Goal: Task Accomplishment & Management: Complete application form

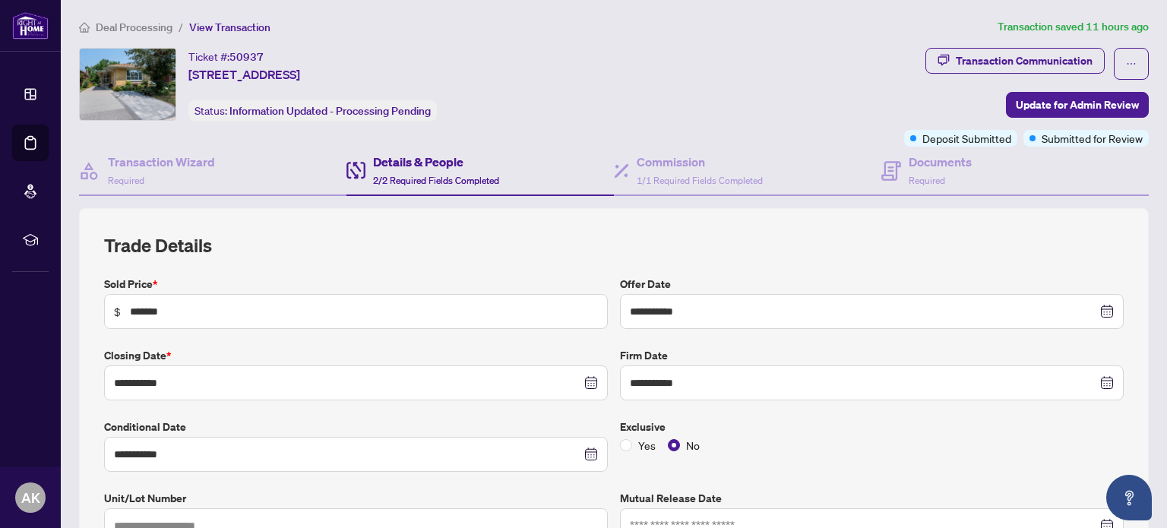
click at [124, 27] on span "Deal Processing" at bounding box center [134, 28] width 77 height 14
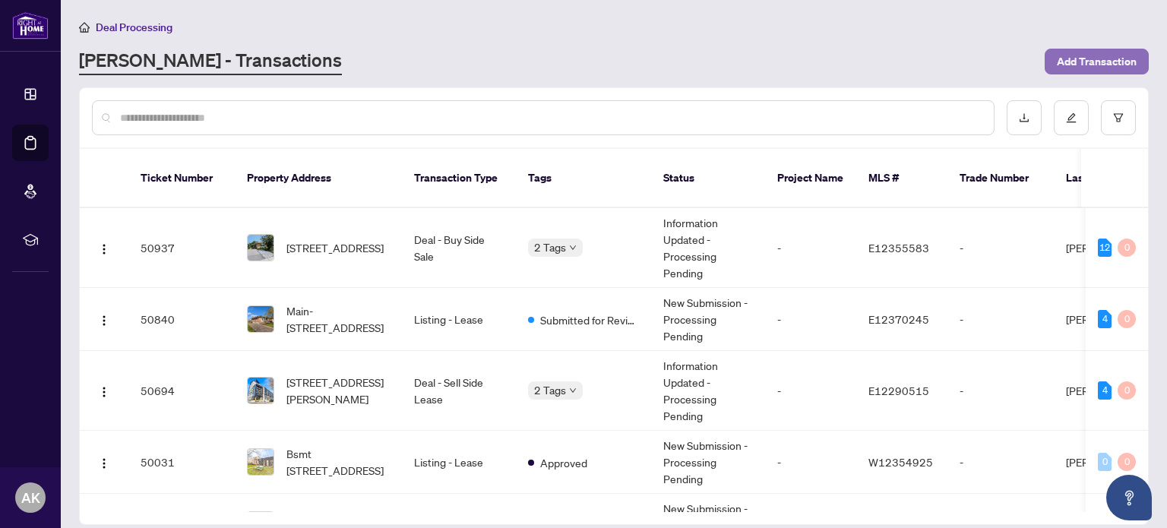
click at [1112, 62] on span "Add Transaction" at bounding box center [1097, 61] width 80 height 24
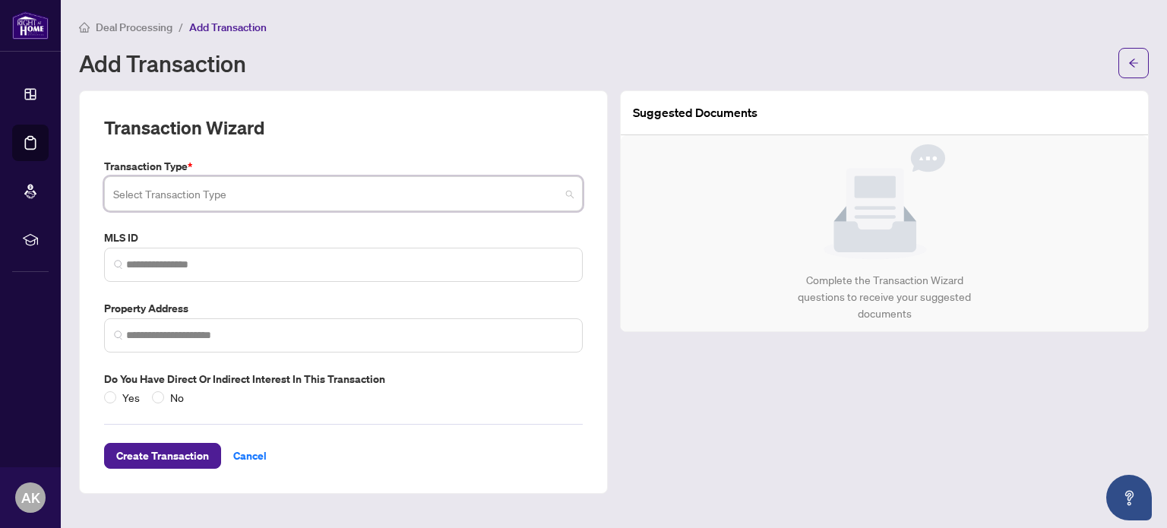
click at [323, 200] on input "search" at bounding box center [336, 195] width 447 height 33
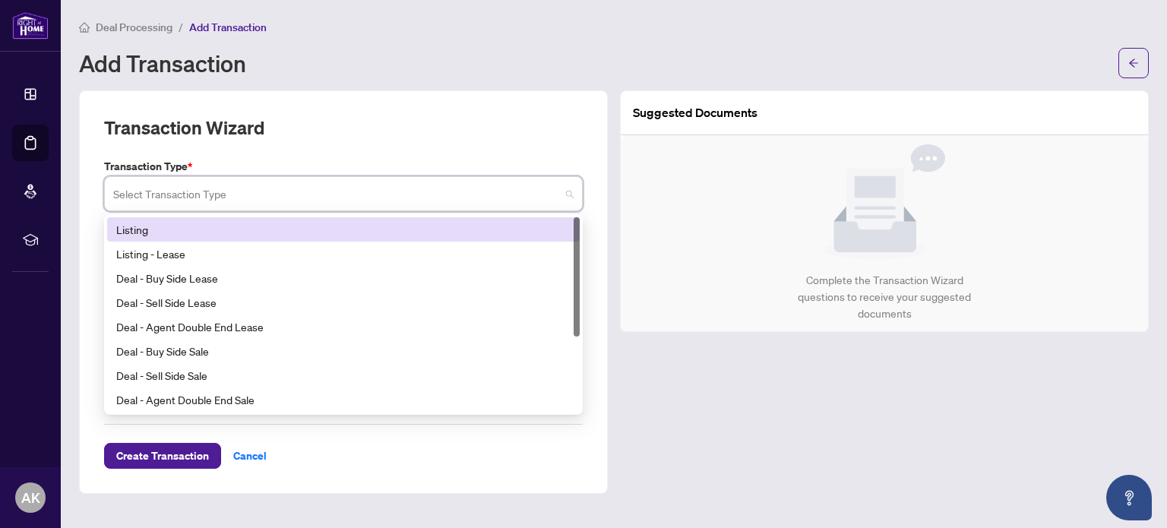
click at [200, 232] on div "Listing" at bounding box center [343, 229] width 454 height 17
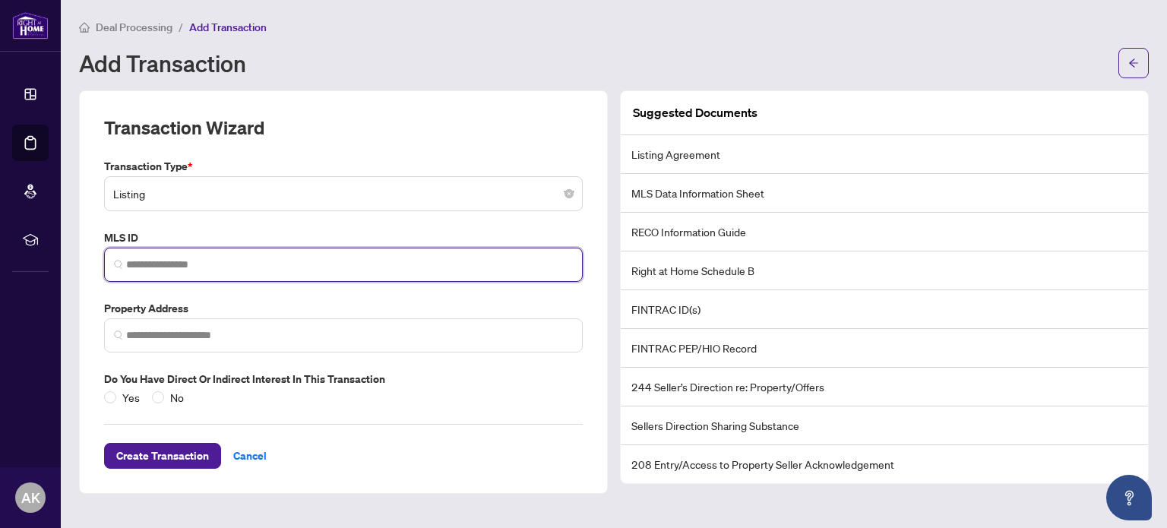
click at [248, 266] on input "search" at bounding box center [349, 265] width 447 height 16
paste input "*********"
type input "*********"
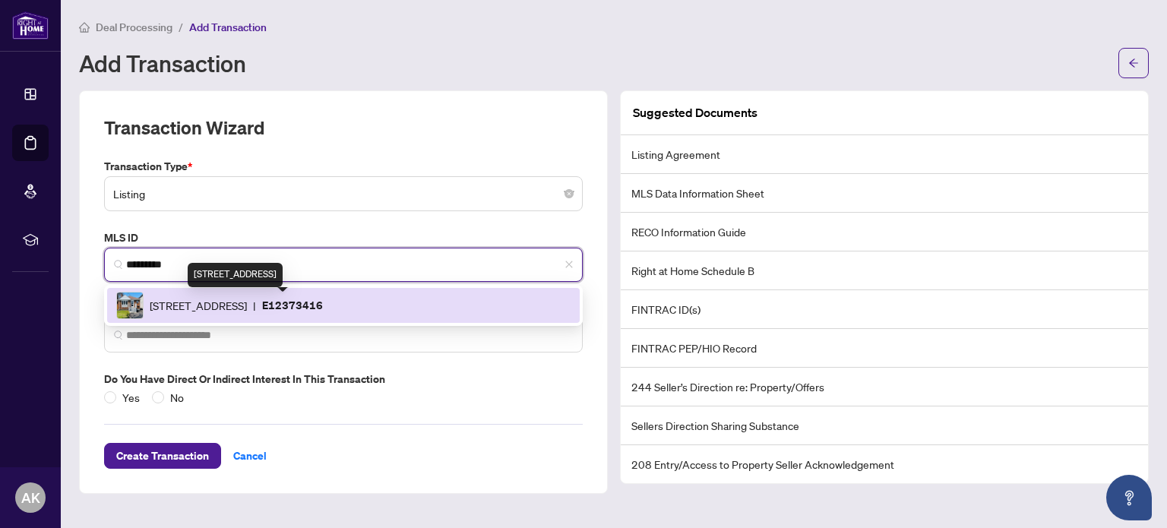
click at [247, 302] on span "[STREET_ADDRESS]" at bounding box center [198, 305] width 97 height 17
type input "**********"
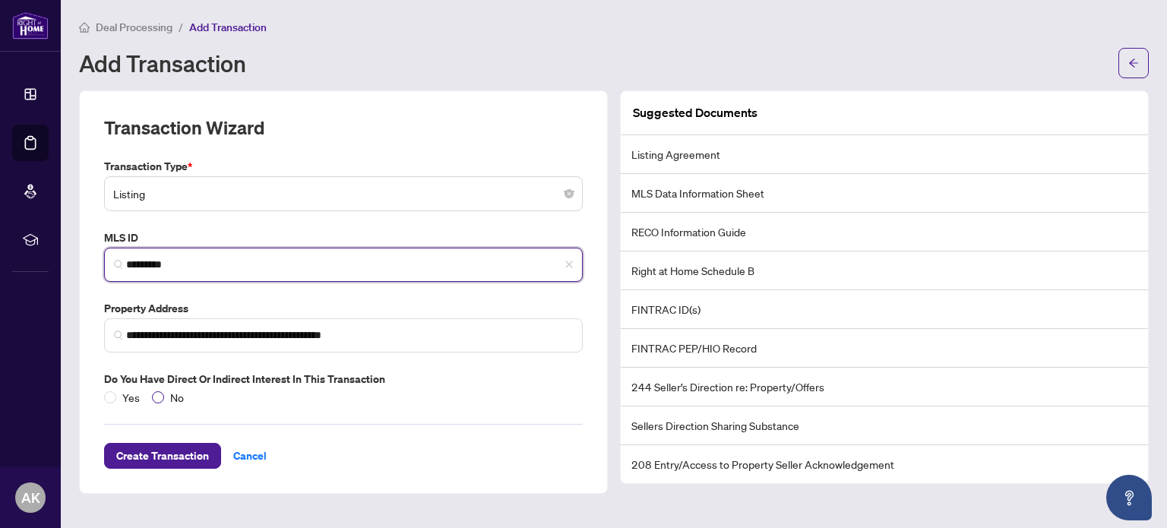
type input "*********"
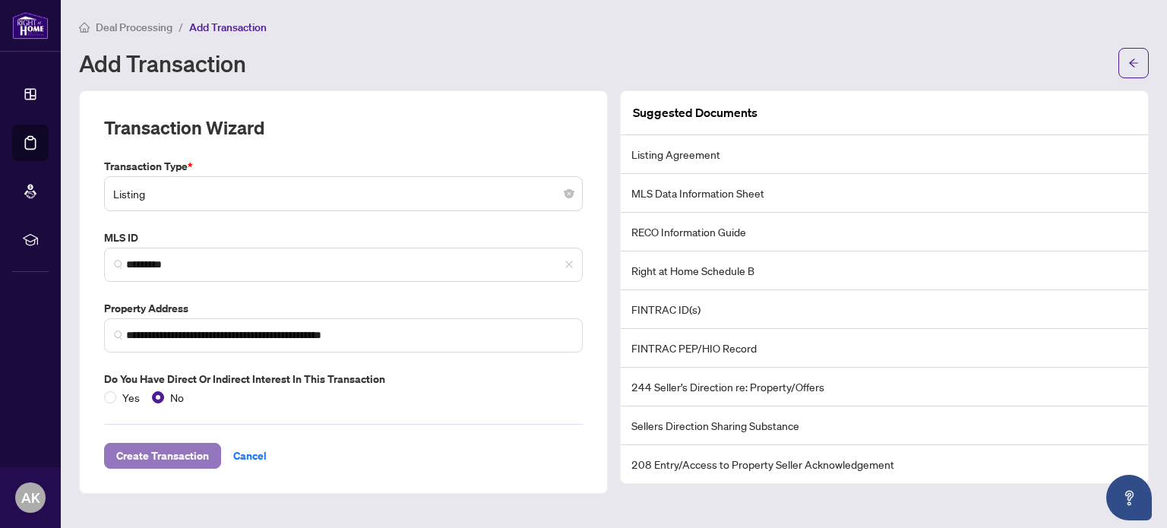
click at [155, 450] on span "Create Transaction" at bounding box center [162, 456] width 93 height 24
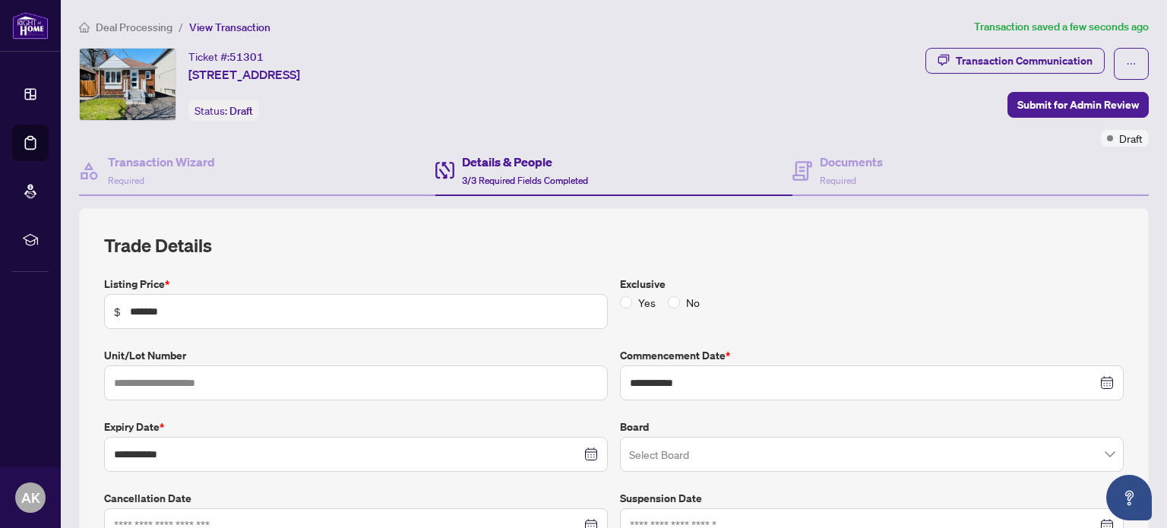
scroll to position [126, 0]
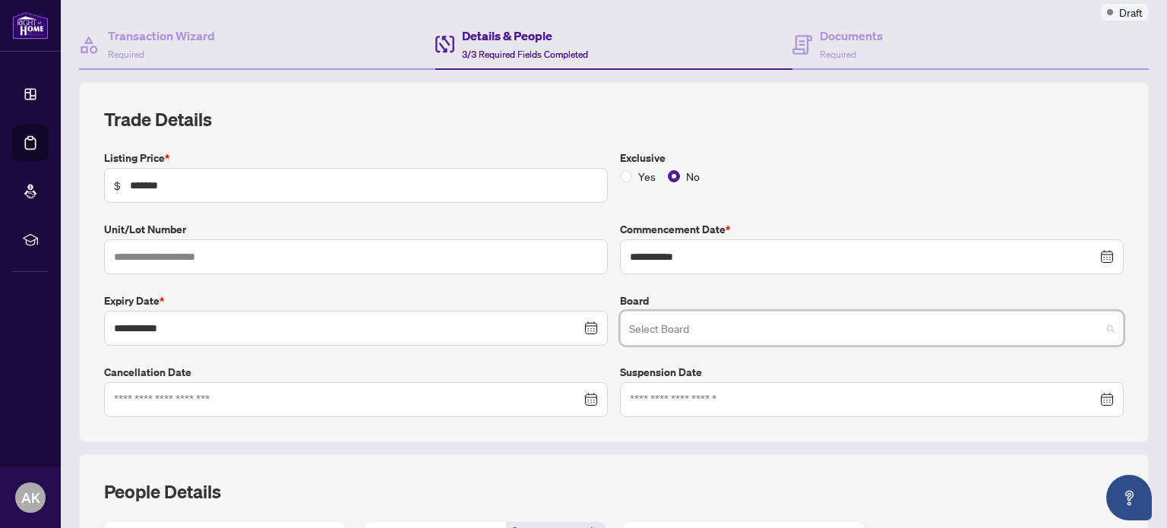
click at [709, 318] on input "search" at bounding box center [865, 330] width 472 height 33
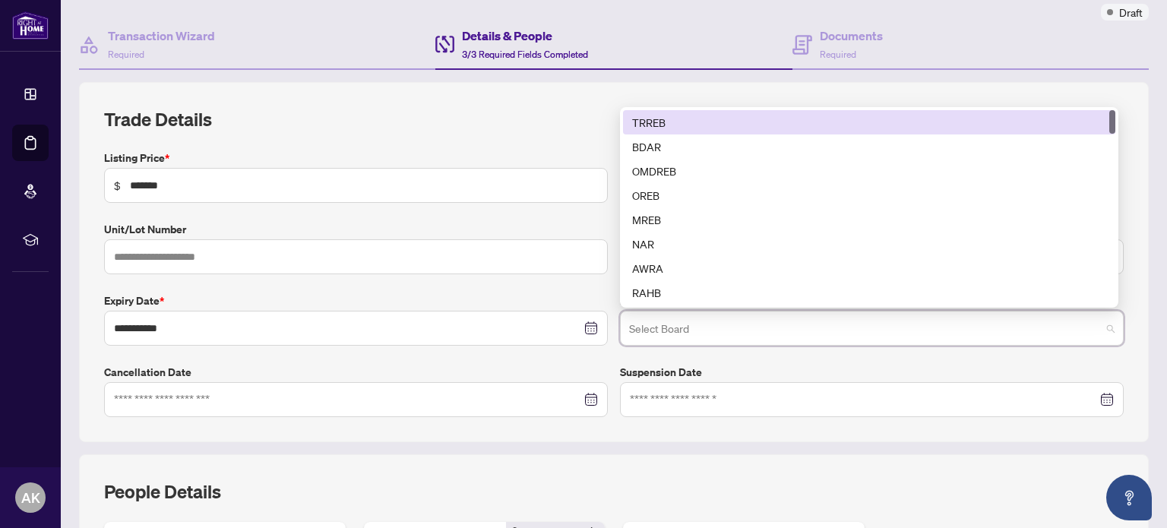
click at [675, 125] on div "TRREB" at bounding box center [869, 122] width 474 height 17
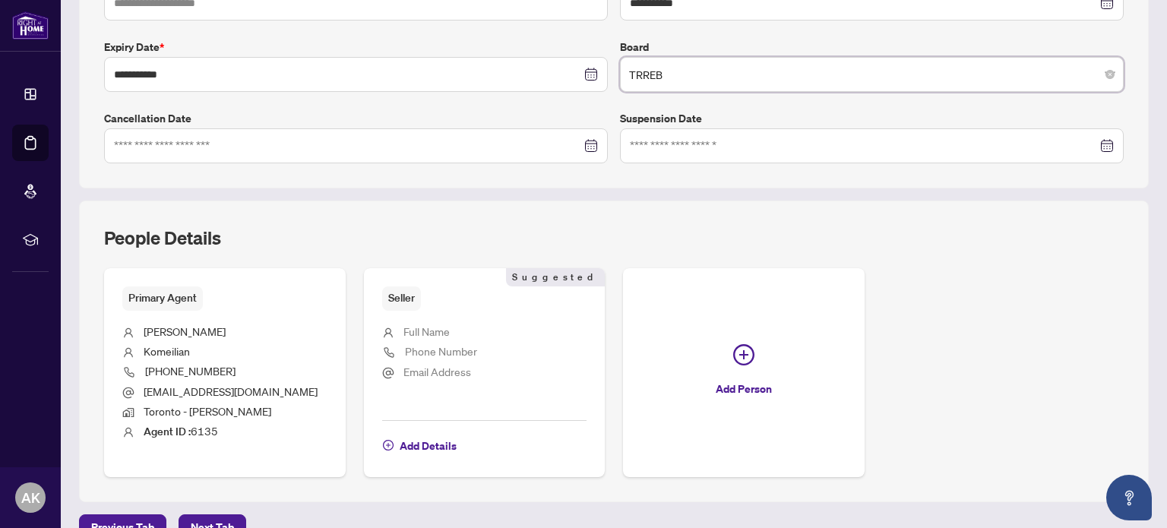
scroll to position [406, 0]
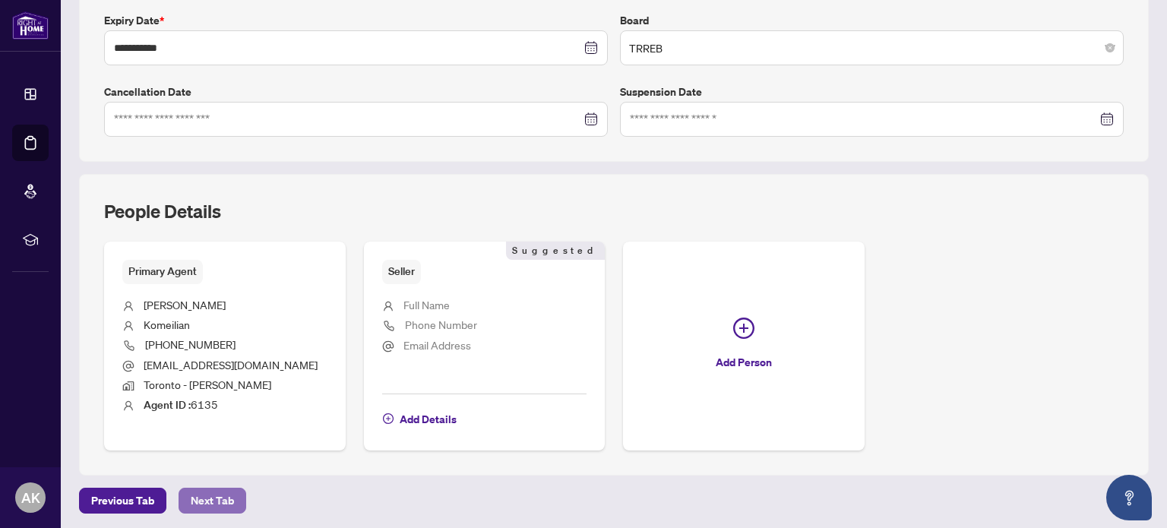
click at [217, 495] on span "Next Tab" at bounding box center [212, 500] width 43 height 24
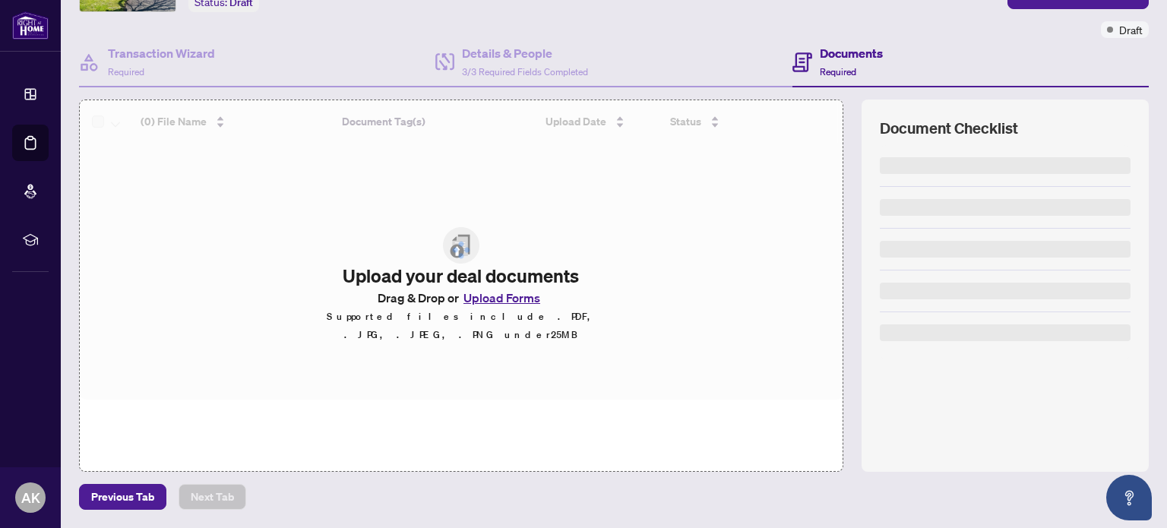
scroll to position [106, 0]
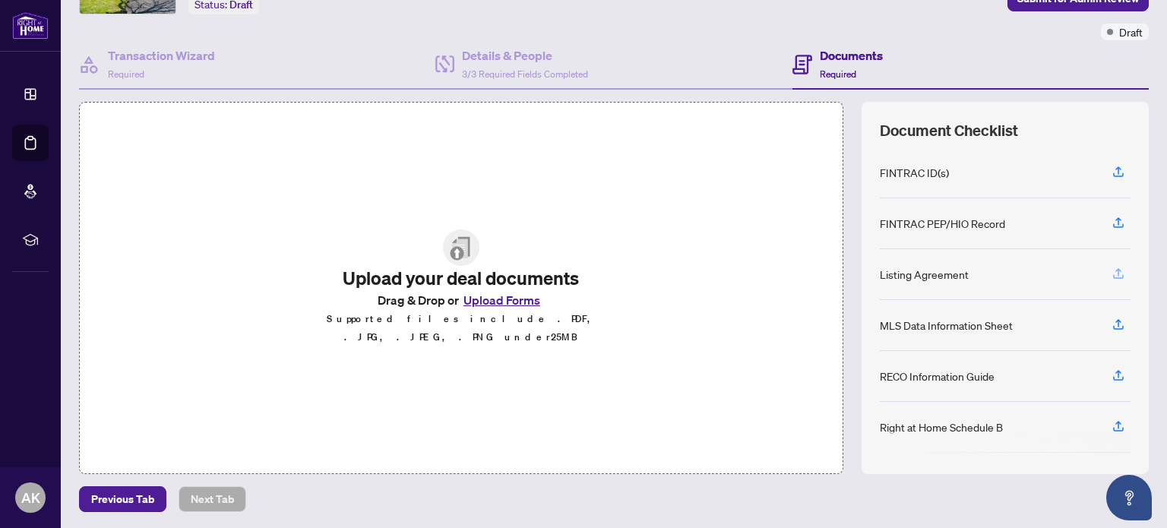
click at [1111, 268] on icon "button" at bounding box center [1118, 274] width 14 height 14
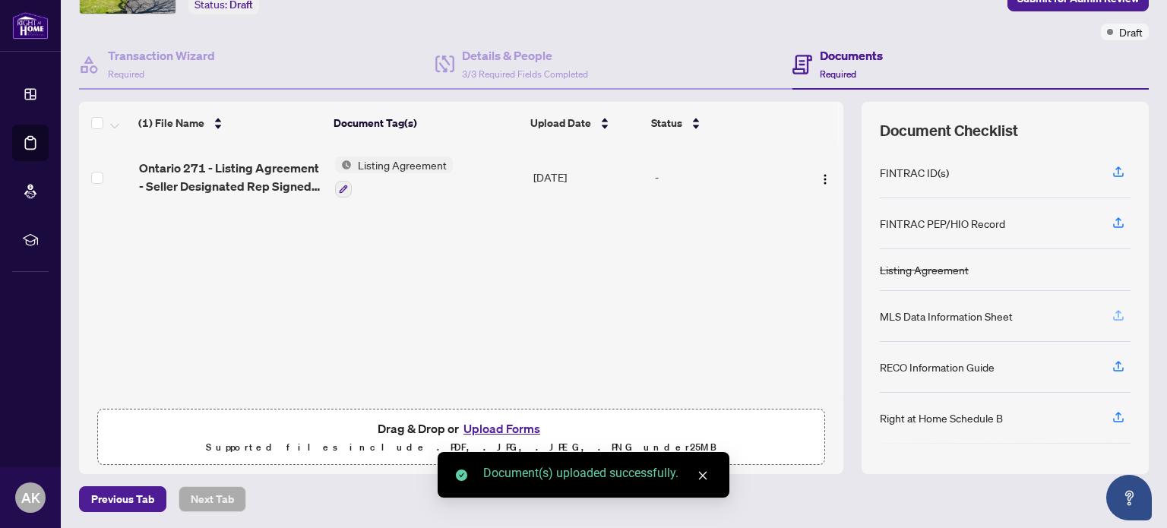
click at [1113, 316] on icon "button" at bounding box center [1118, 318] width 11 height 4
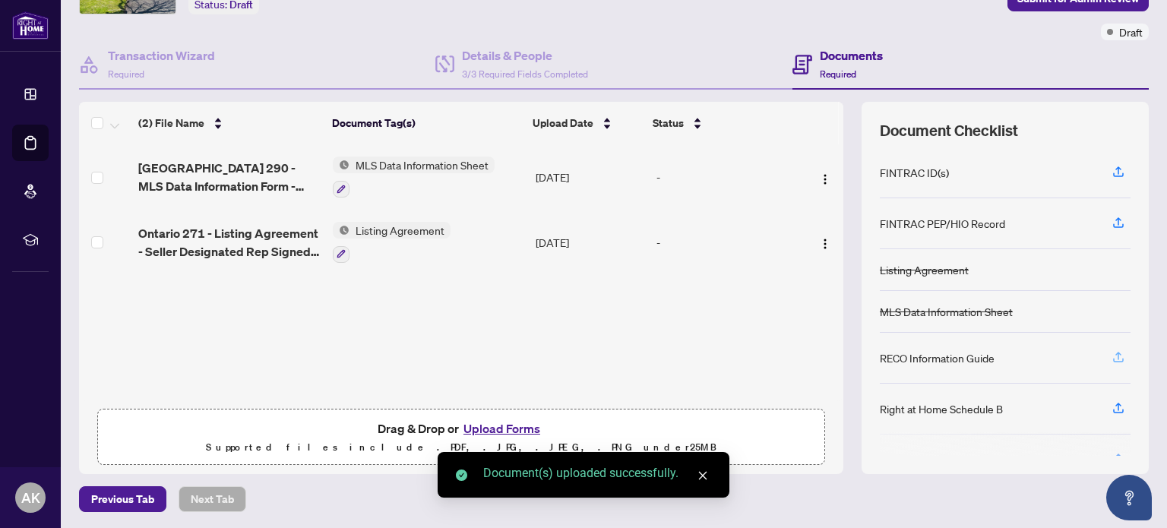
click at [1113, 358] on icon "button" at bounding box center [1118, 360] width 11 height 4
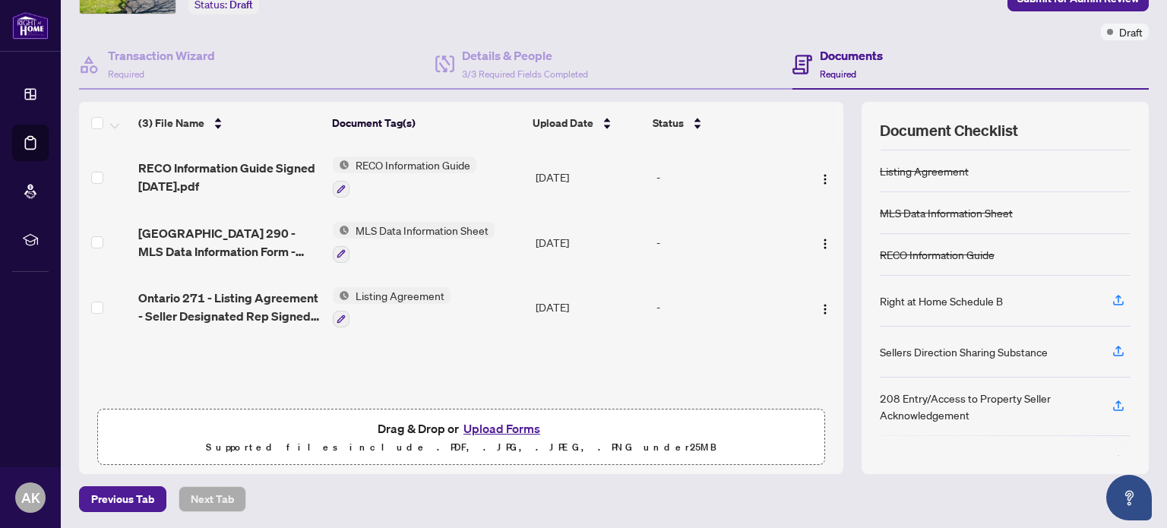
scroll to position [132, 0]
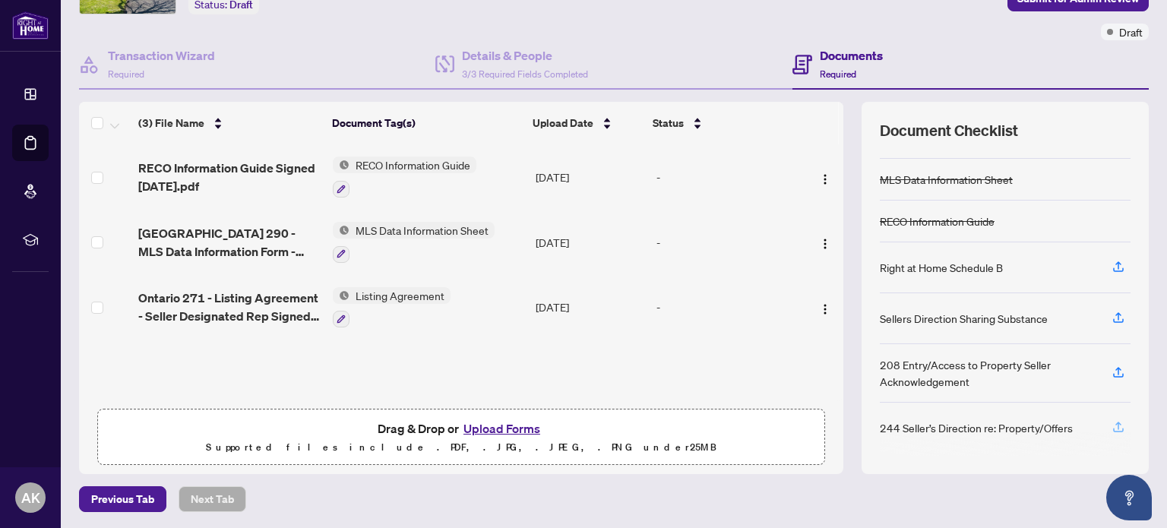
click at [1111, 427] on icon "button" at bounding box center [1118, 427] width 14 height 14
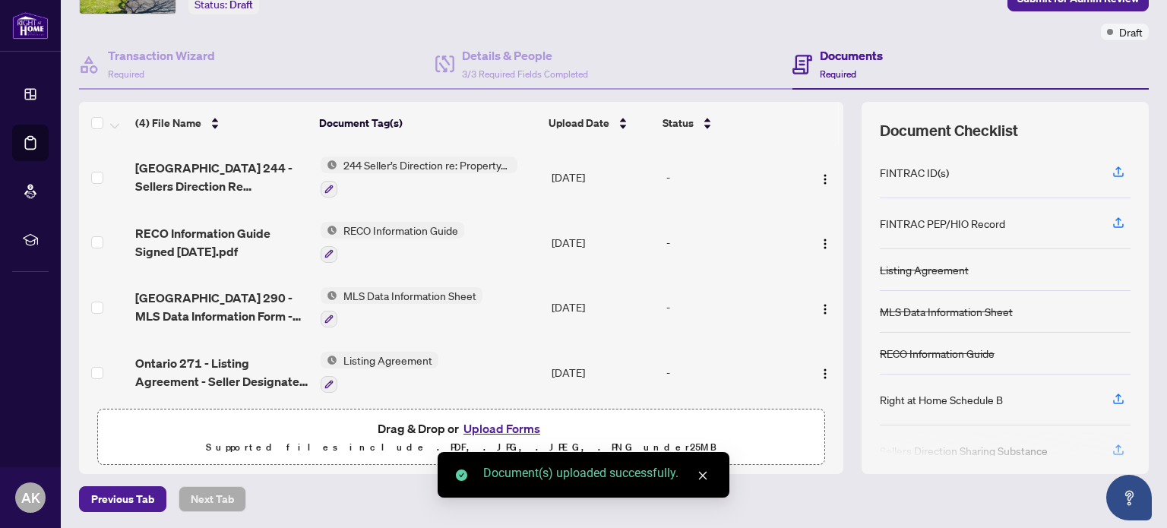
scroll to position [123, 0]
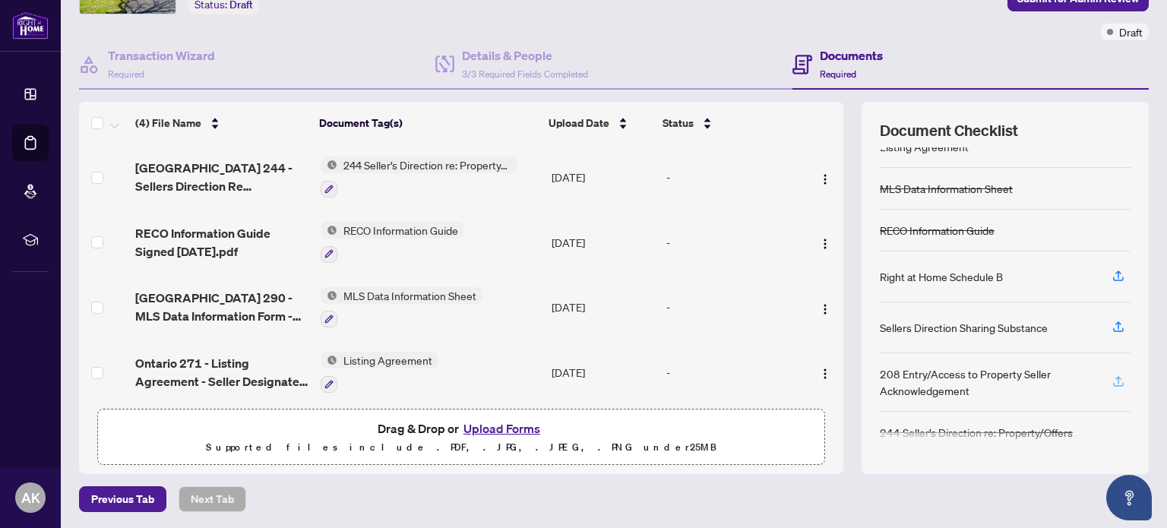
click at [1111, 375] on icon "button" at bounding box center [1118, 382] width 14 height 14
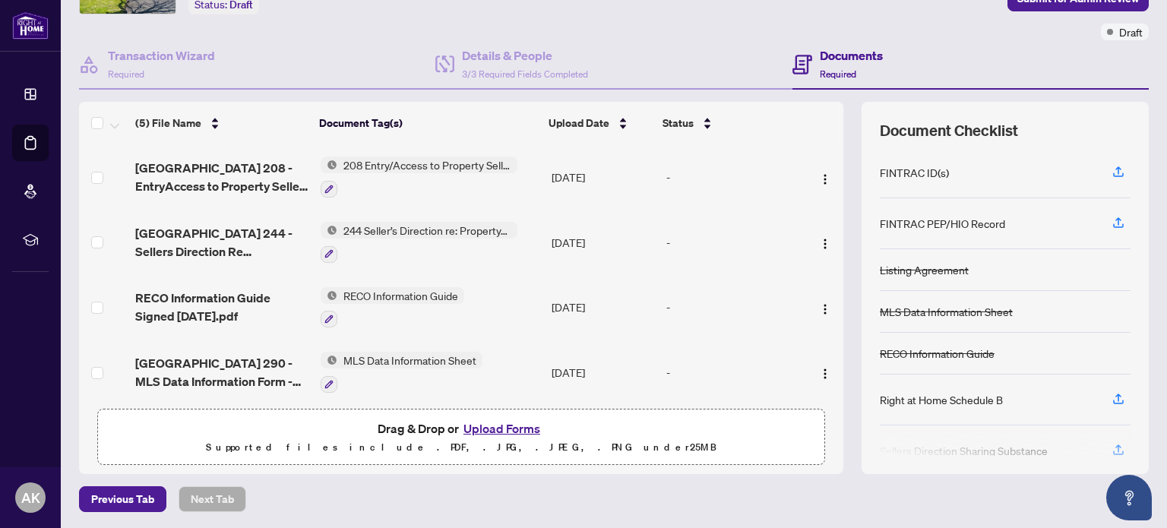
scroll to position [0, 0]
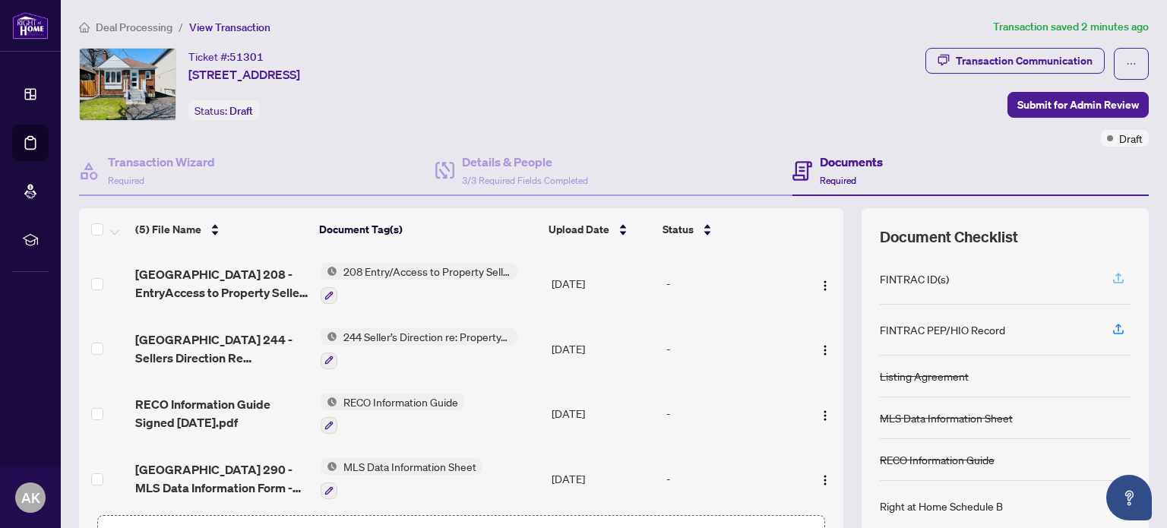
click at [1115, 274] on icon "button" at bounding box center [1118, 277] width 6 height 8
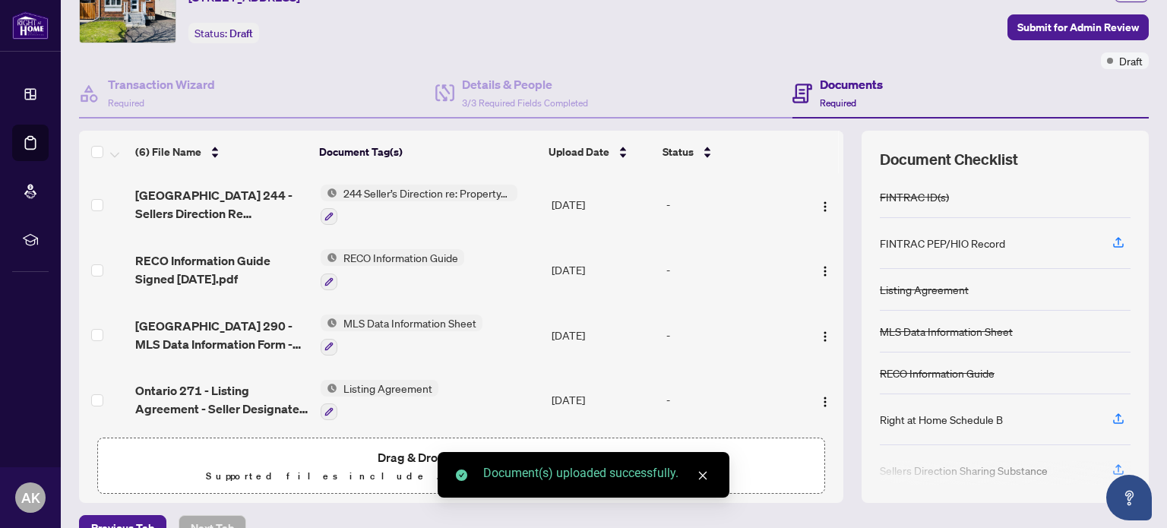
scroll to position [106, 0]
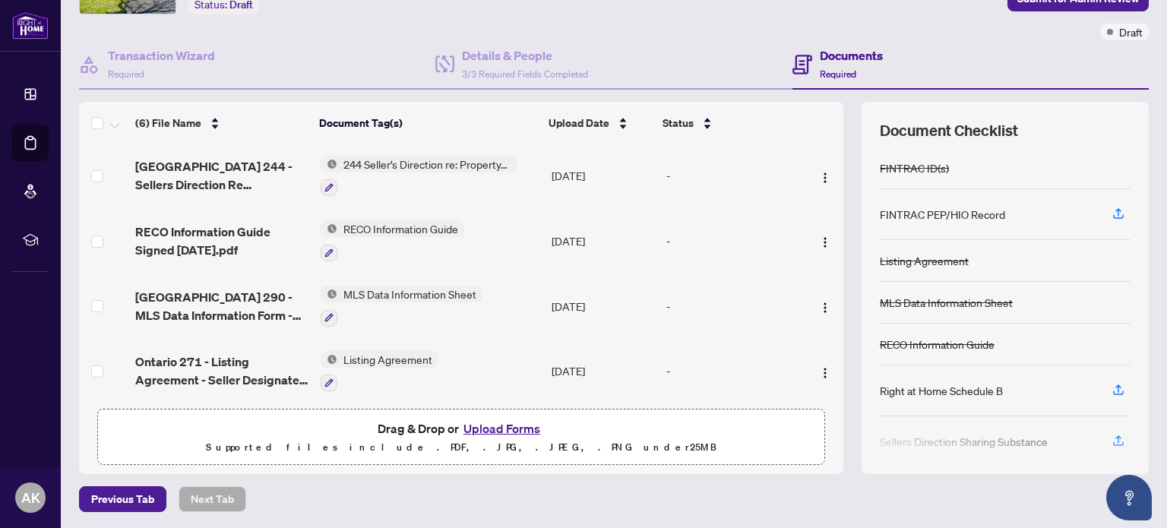
click at [476, 425] on button "Upload Forms" at bounding box center [502, 429] width 86 height 20
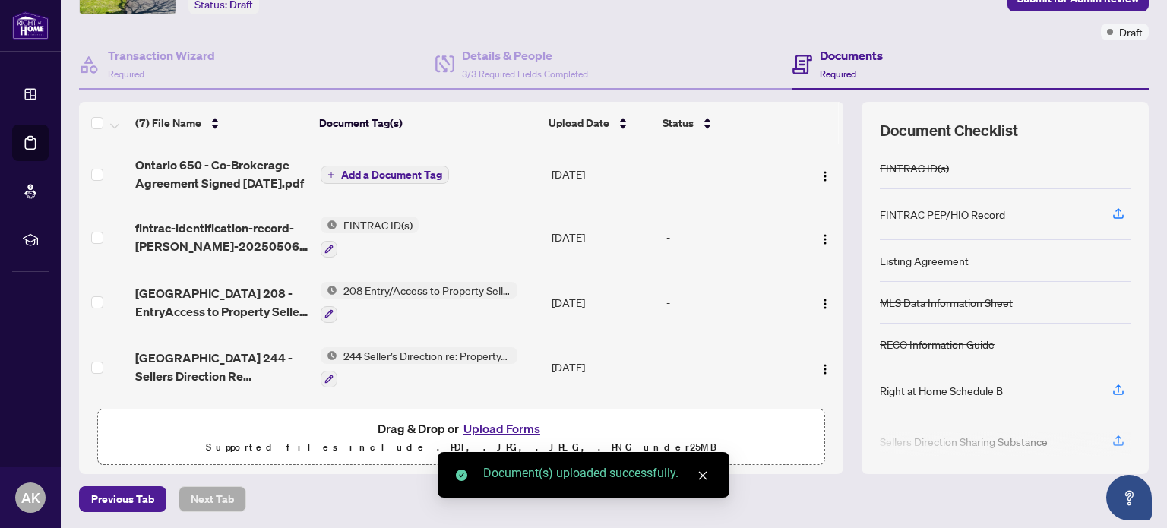
scroll to position [0, 0]
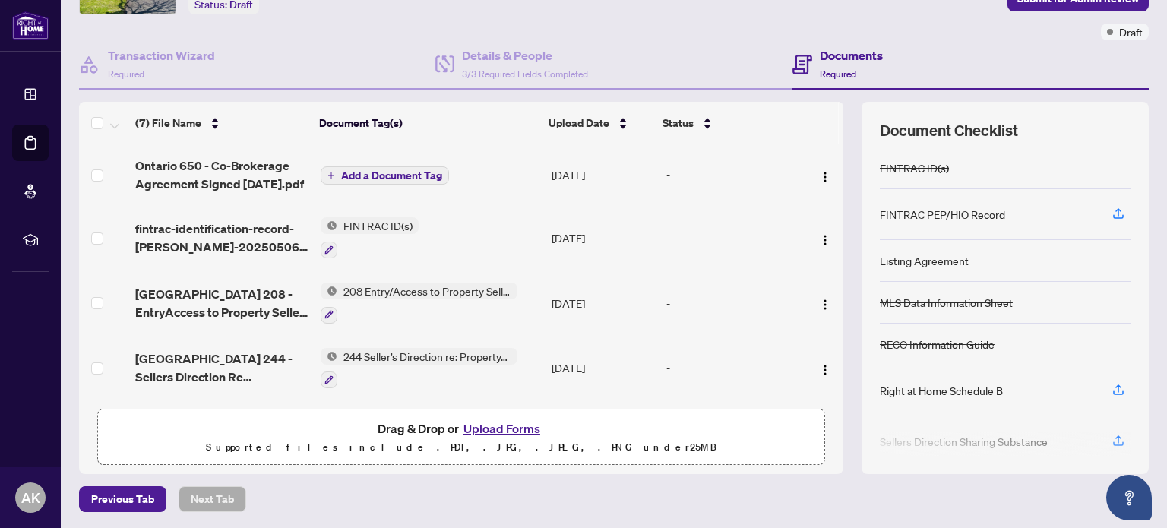
click at [394, 176] on span "Add a Document Tag" at bounding box center [391, 175] width 101 height 11
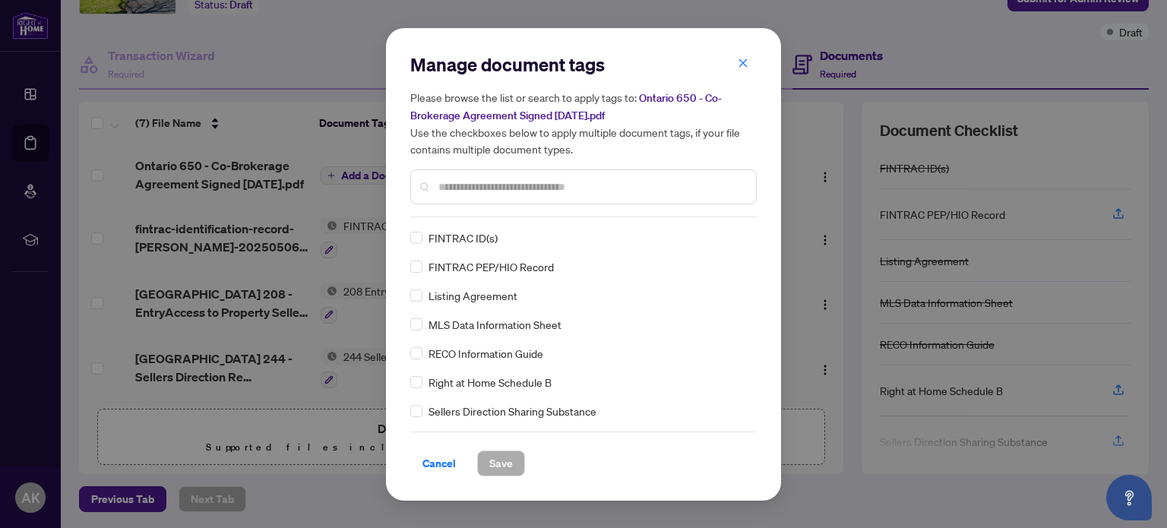
click at [514, 191] on input "text" at bounding box center [590, 187] width 305 height 17
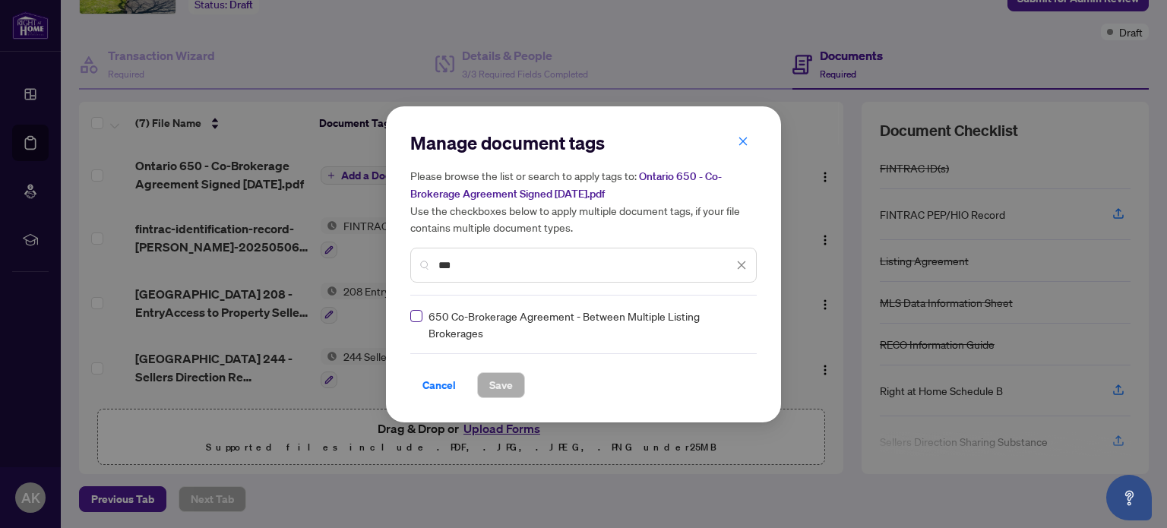
type input "***"
click at [484, 384] on button "Save" at bounding box center [501, 385] width 48 height 26
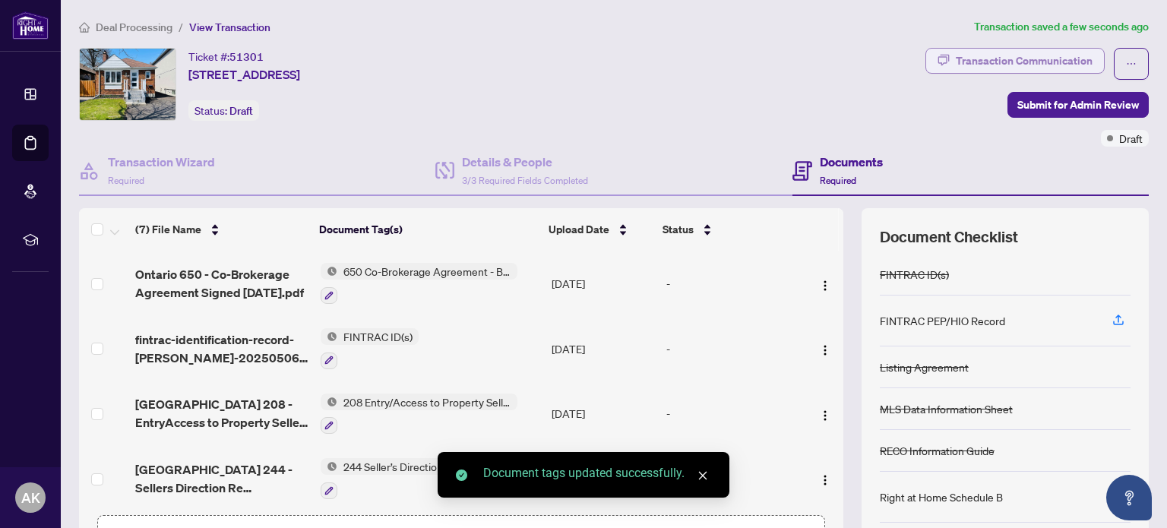
click at [975, 59] on div "Transaction Communication" at bounding box center [1024, 61] width 137 height 24
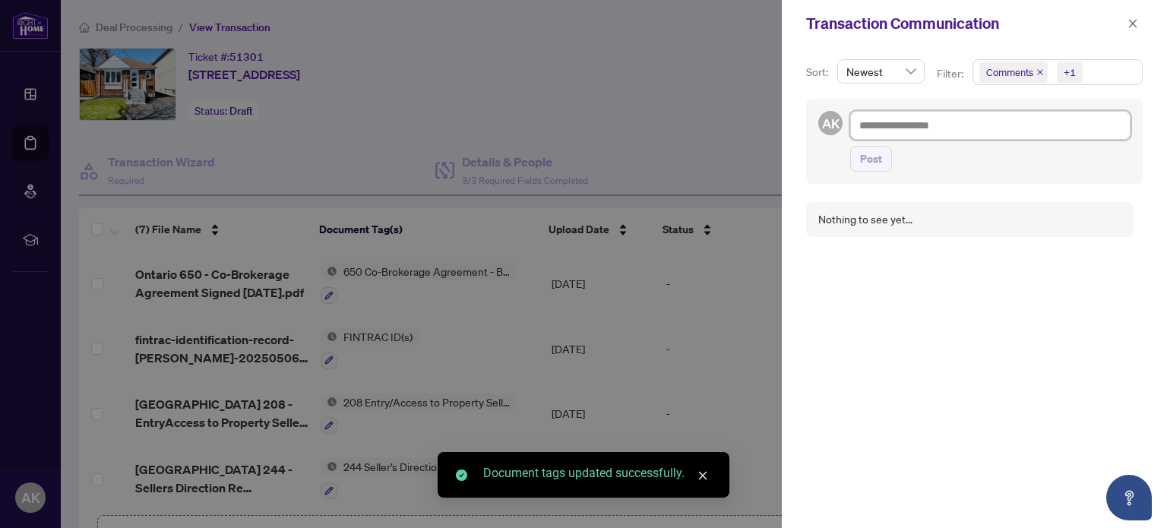
click at [931, 134] on textarea at bounding box center [990, 125] width 280 height 29
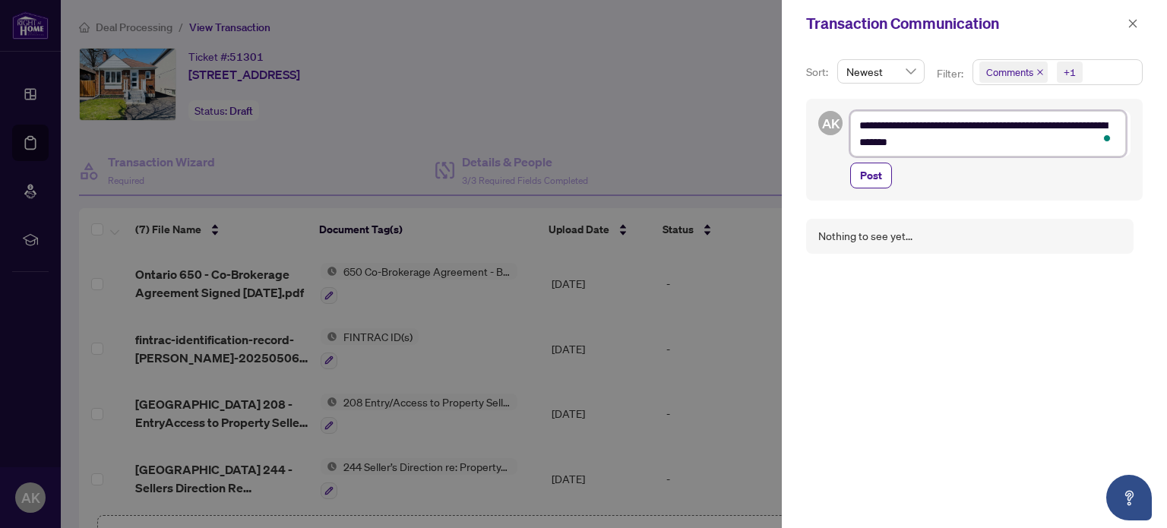
click at [1009, 125] on textarea "**********" at bounding box center [988, 134] width 276 height 46
type textarea "**********"
click at [877, 178] on span "Post" at bounding box center [871, 175] width 22 height 24
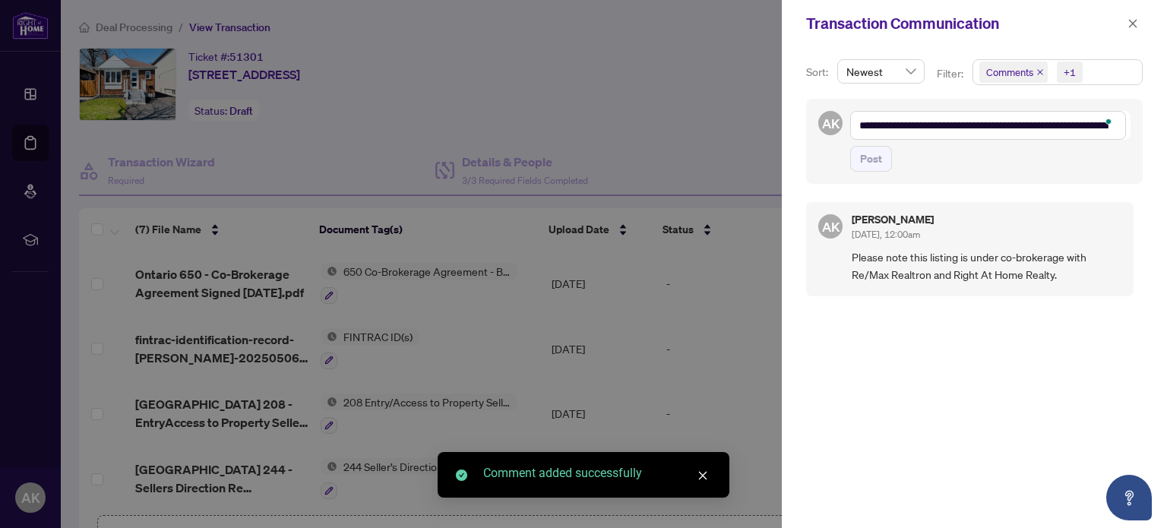
click at [1122, 23] on div "Transaction Communication" at bounding box center [964, 23] width 317 height 23
click at [1128, 24] on icon "close" at bounding box center [1132, 23] width 11 height 11
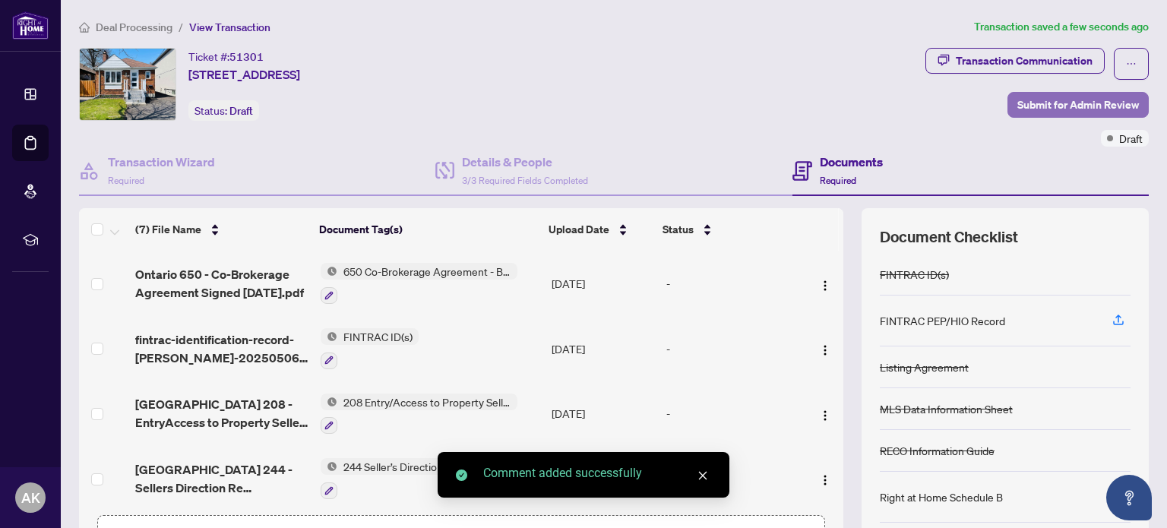
click at [1048, 97] on span "Submit for Admin Review" at bounding box center [1078, 105] width 122 height 24
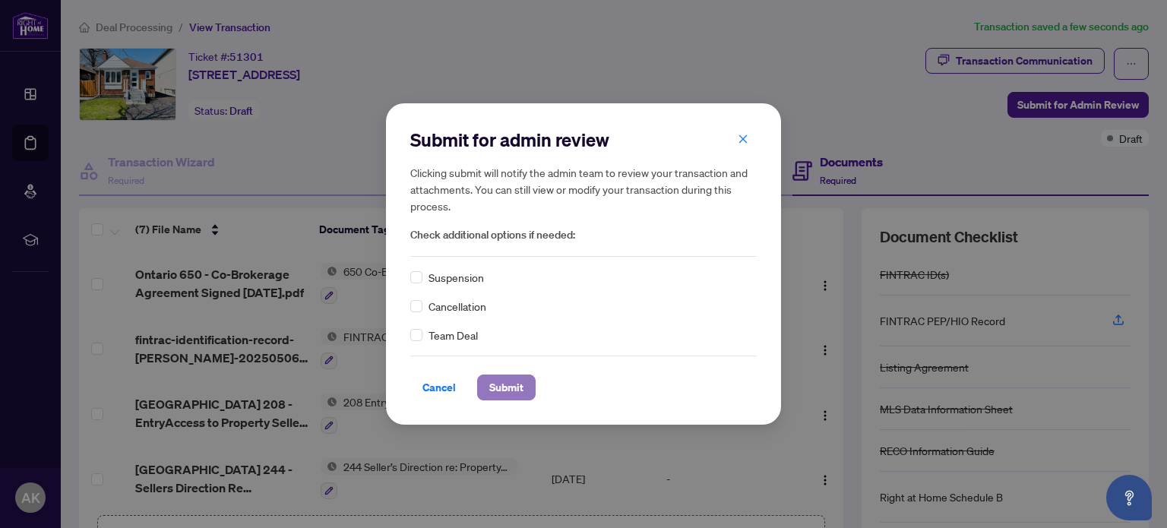
click at [486, 384] on button "Submit" at bounding box center [506, 388] width 58 height 26
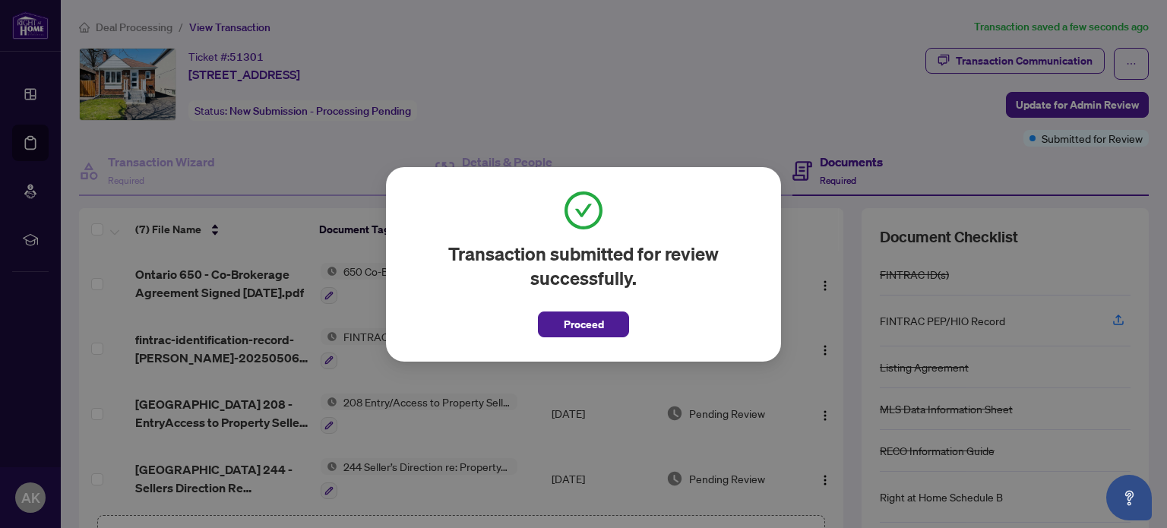
click at [564, 325] on span "Proceed" at bounding box center [584, 324] width 40 height 24
